Goal: Use online tool/utility: Utilize a website feature to perform a specific function

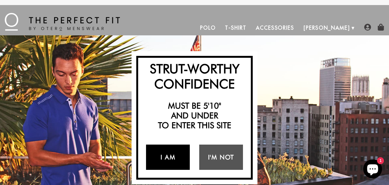
click at [173, 158] on link "I Am" at bounding box center [168, 156] width 44 height 25
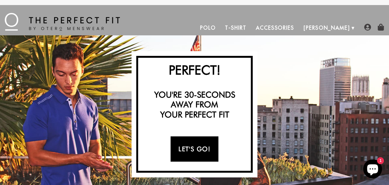
click at [199, 145] on link "Let's Go!" at bounding box center [195, 148] width 48 height 25
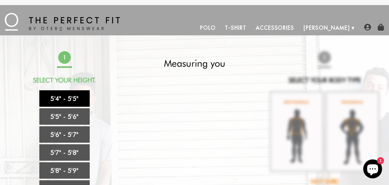
click at [71, 99] on link "5'4" - 5'5"" at bounding box center [64, 98] width 50 height 16
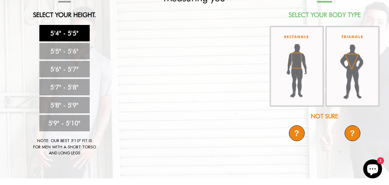
scroll to position [66, 0]
click at [324, 116] on div "Not Sure" at bounding box center [325, 116] width 112 height 9
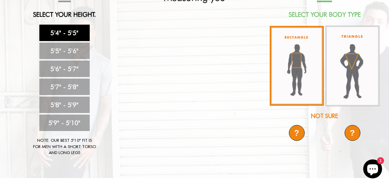
click at [297, 66] on img at bounding box center [297, 66] width 54 height 80
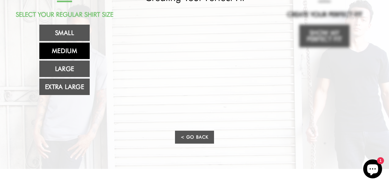
click at [61, 47] on link "Medium" at bounding box center [64, 51] width 50 height 16
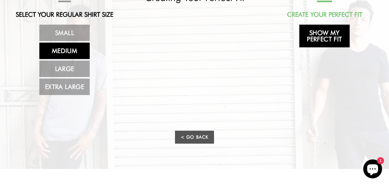
click at [317, 38] on link "Show My Perfect Fit" at bounding box center [325, 36] width 50 height 23
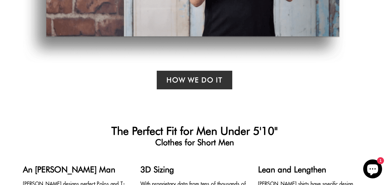
select select "M"
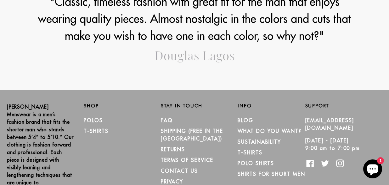
scroll to position [917, 0]
